Goal: Task Accomplishment & Management: Use online tool/utility

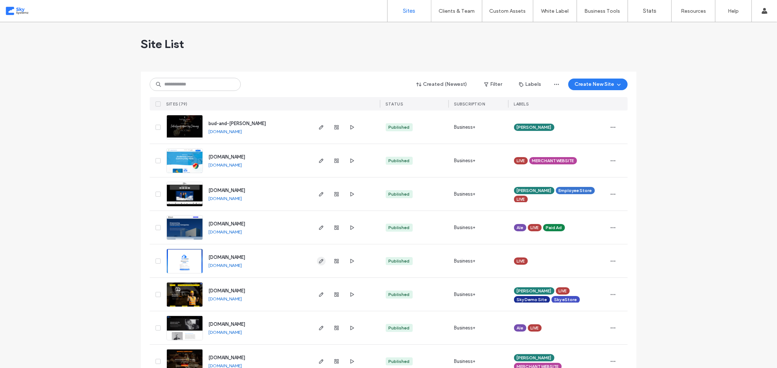
click at [321, 263] on icon "button" at bounding box center [321, 261] width 6 height 6
click at [319, 261] on use "button" at bounding box center [321, 261] width 4 height 4
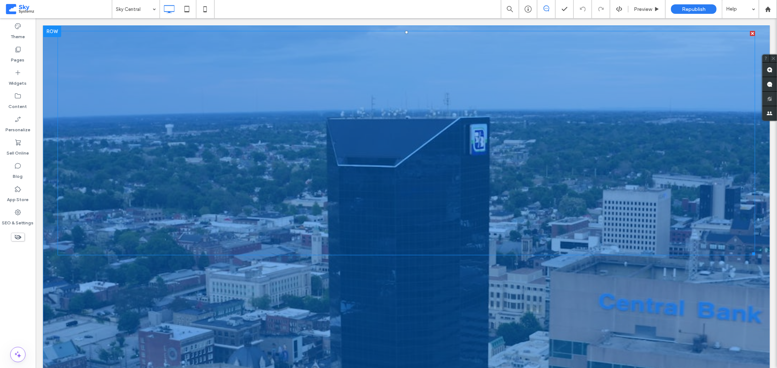
click at [488, 91] on span at bounding box center [405, 143] width 697 height 225
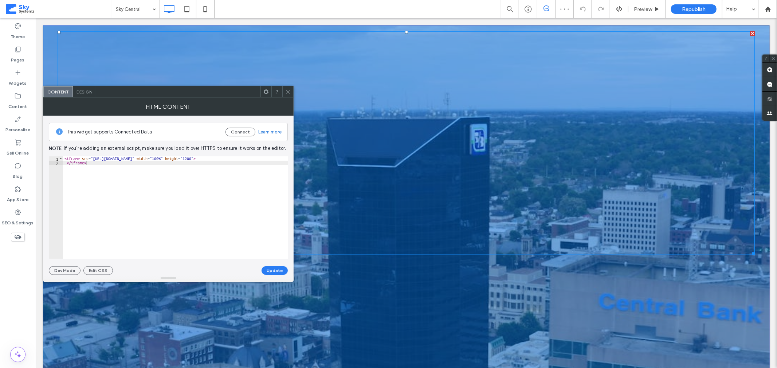
click at [79, 92] on span "Design" at bounding box center [84, 91] width 16 height 5
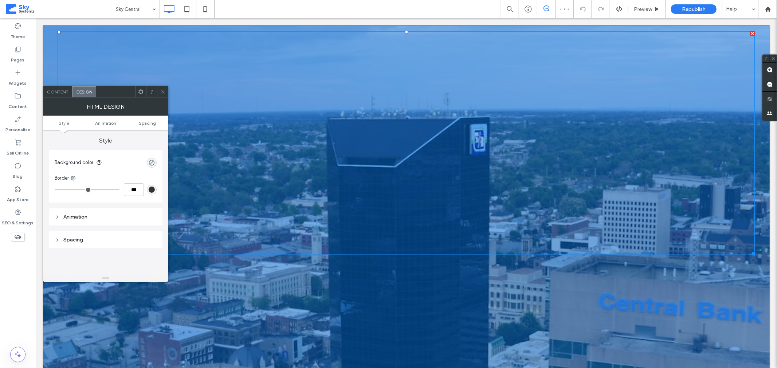
click at [85, 218] on div "Animation" at bounding box center [106, 217] width 102 height 6
type input "***"
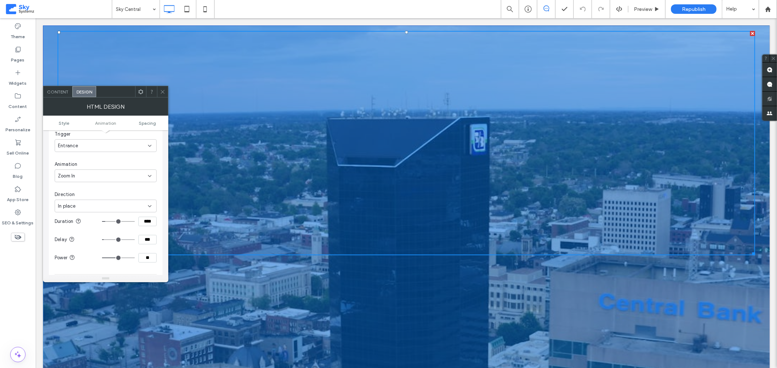
type input "***"
type input "****"
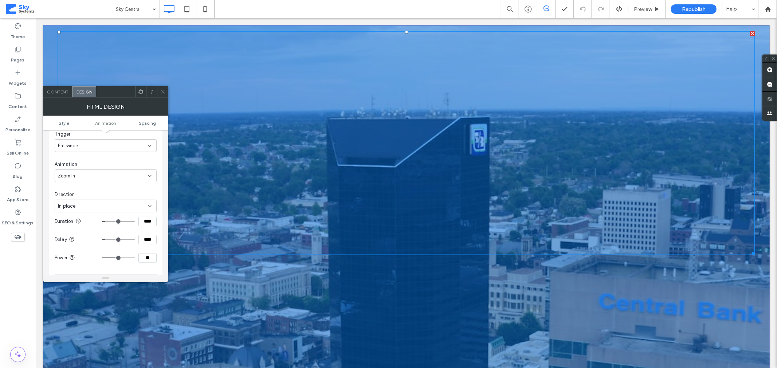
type input "****"
click at [108, 240] on input "range" at bounding box center [118, 240] width 33 height 1
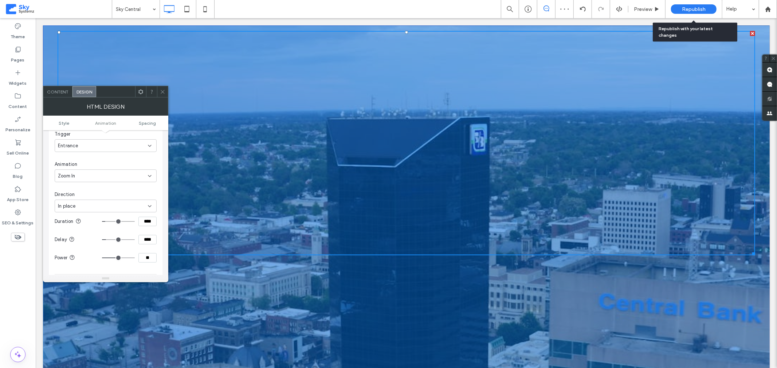
click at [687, 7] on span "Republish" at bounding box center [694, 9] width 24 height 6
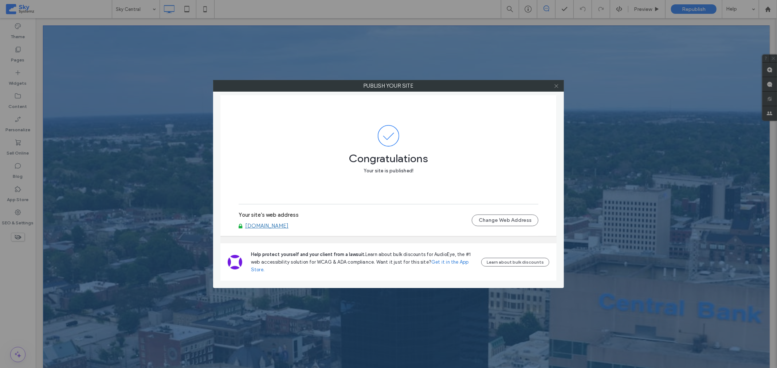
click at [556, 86] on icon at bounding box center [555, 85] width 5 height 5
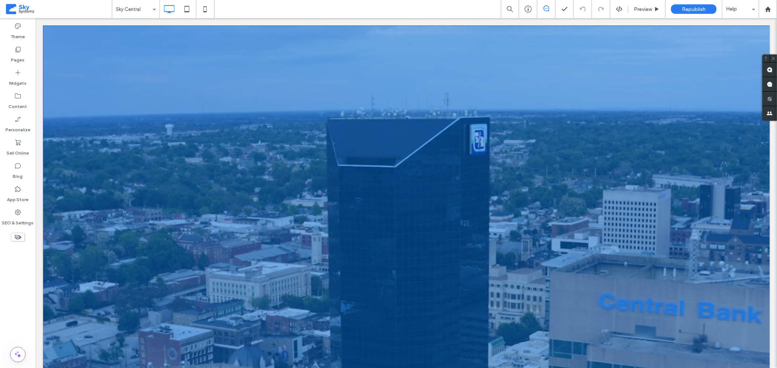
click at [24, 11] on span at bounding box center [58, 9] width 106 height 15
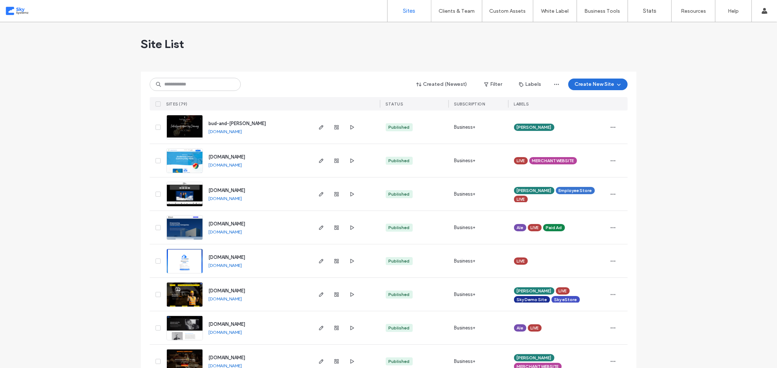
click at [584, 86] on button "Create New Site" at bounding box center [597, 85] width 59 height 12
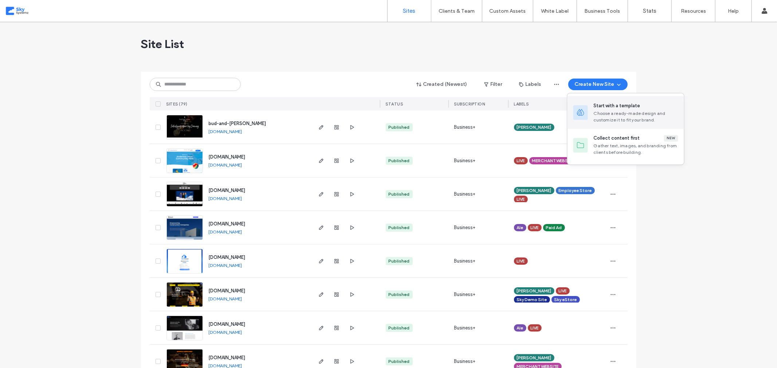
click at [595, 108] on div "Start with a template" at bounding box center [616, 105] width 47 height 7
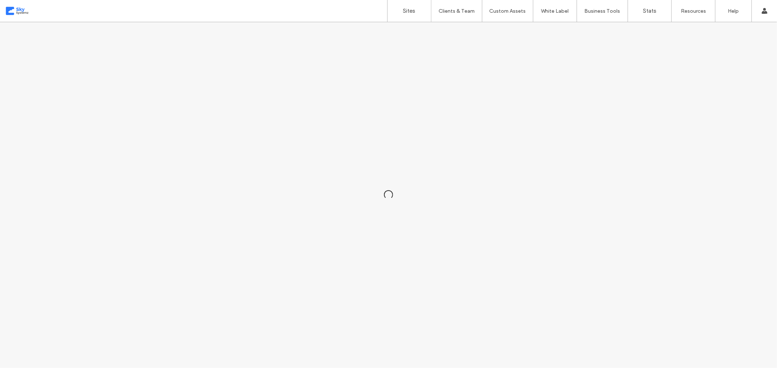
click at [595, 108] on div at bounding box center [388, 195] width 777 height 346
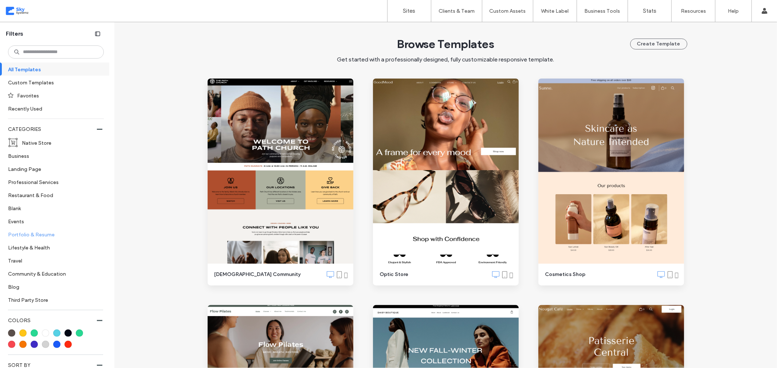
click at [32, 237] on label "Portfolio & Resume" at bounding box center [53, 234] width 90 height 13
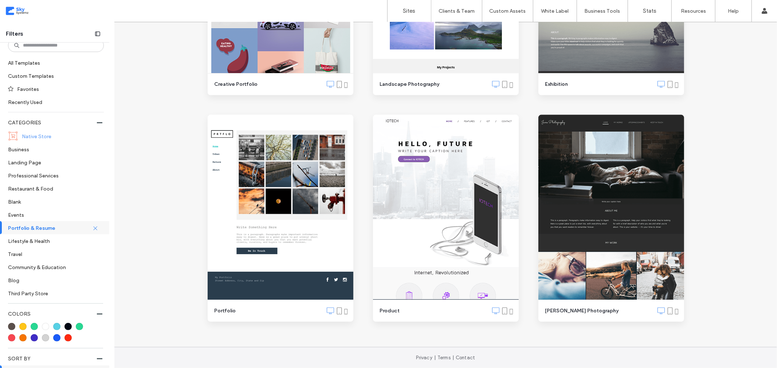
scroll to position [7, 0]
click at [40, 159] on label "Landing Page" at bounding box center [53, 161] width 90 height 13
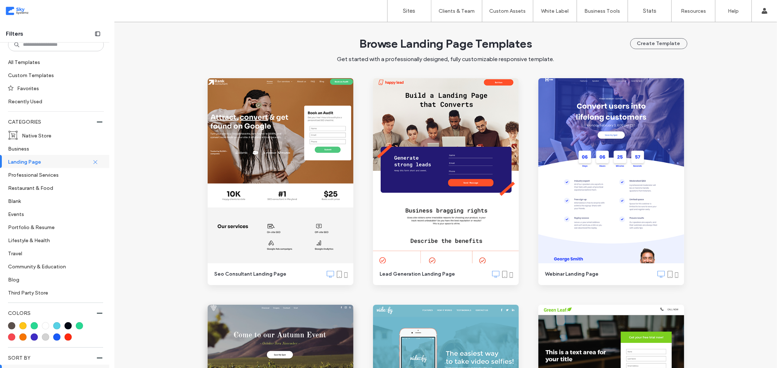
scroll to position [0, 0]
click at [45, 225] on label "Portfolio & Resume" at bounding box center [53, 227] width 90 height 13
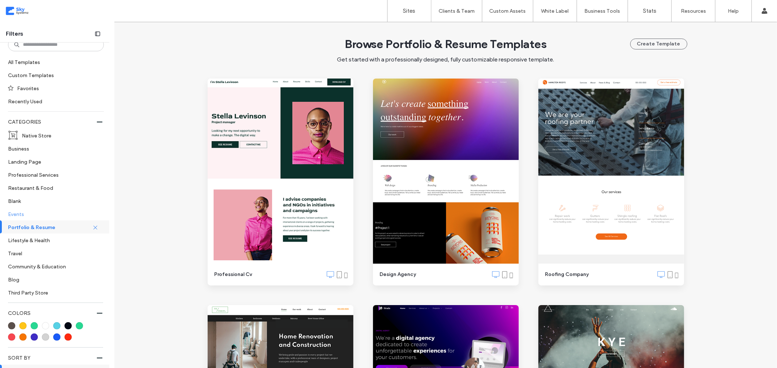
click at [42, 215] on label "Events" at bounding box center [53, 214] width 90 height 13
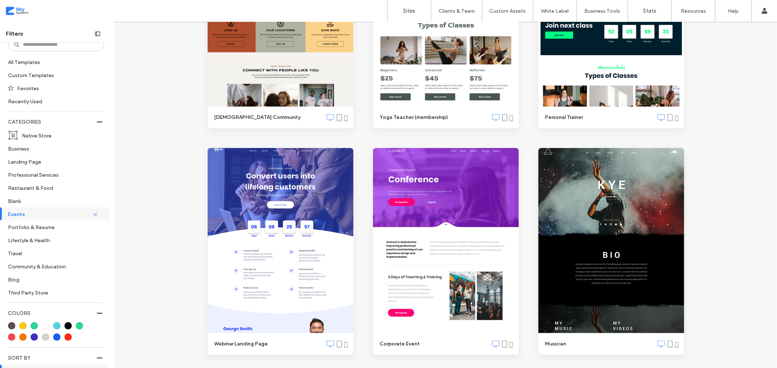
scroll to position [158, 0]
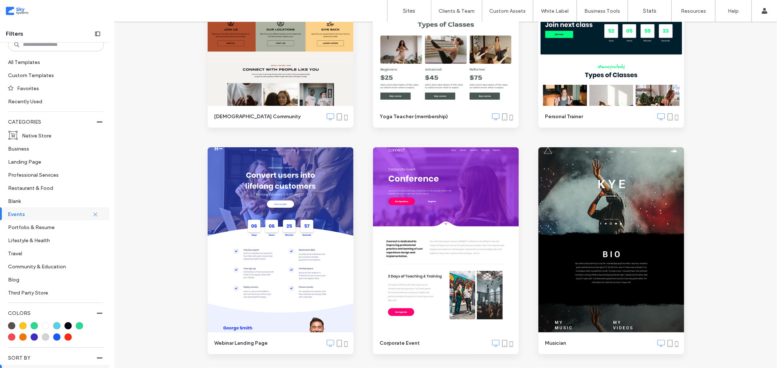
click at [17, 12] on div at bounding box center [46, 11] width 83 height 12
